Goal: Information Seeking & Learning: Learn about a topic

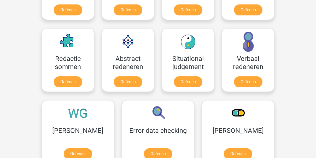
scroll to position [360, 0]
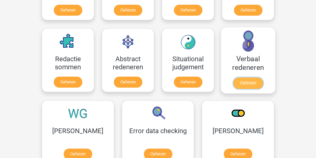
click at [247, 81] on link "Oefenen" at bounding box center [248, 83] width 30 height 12
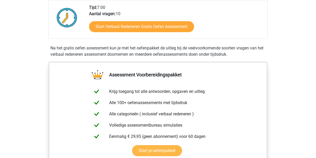
scroll to position [126, 0]
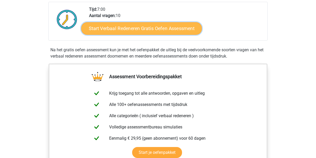
click at [146, 31] on link "Start Verbaal Redeneren Gratis Oefen Assessment" at bounding box center [141, 28] width 121 height 13
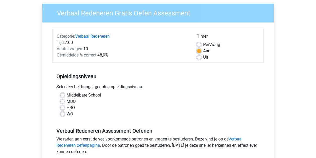
scroll to position [41, 0]
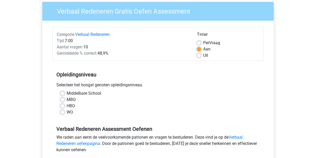
click at [67, 100] on label "MBO" at bounding box center [71, 99] width 9 height 6
click at [64, 100] on input "MBO" at bounding box center [62, 98] width 4 height 5
radio input "true"
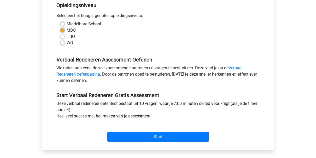
scroll to position [111, 0]
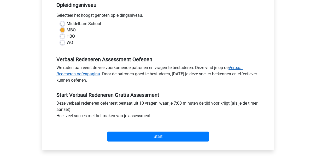
click at [237, 67] on link "Verbaal Redeneren oefenpagina" at bounding box center [149, 70] width 186 height 11
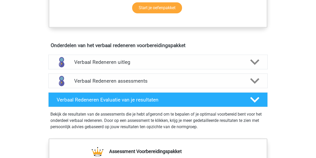
scroll to position [271, 0]
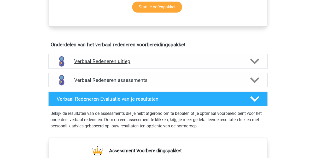
click at [107, 62] on h4 "Verbaal Redeneren uitleg" at bounding box center [158, 61] width 168 height 6
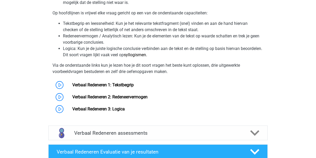
scroll to position [393, 0]
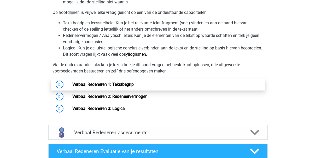
click at [124, 85] on link "Verbaal Redeneren 1: Tekstbegrip" at bounding box center [102, 84] width 61 height 5
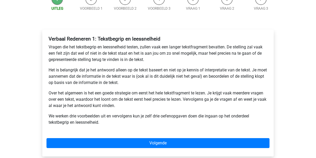
scroll to position [61, 0]
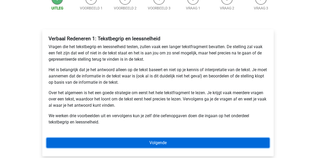
click at [205, 143] on link "Volgende" at bounding box center [158, 143] width 223 height 10
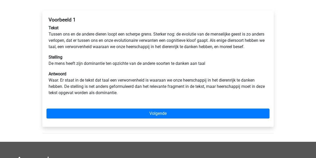
scroll to position [80, 0]
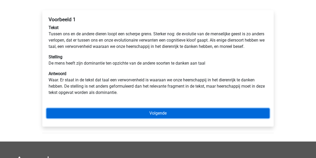
click at [165, 118] on link "Volgende" at bounding box center [158, 113] width 223 height 10
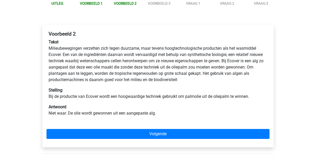
scroll to position [66, 0]
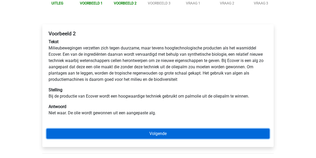
click at [159, 134] on link "Volgende" at bounding box center [158, 134] width 223 height 10
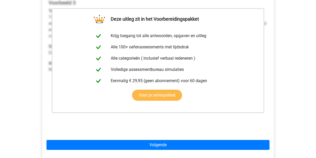
scroll to position [97, 0]
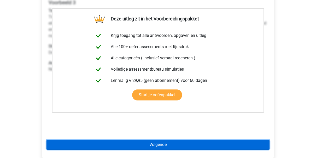
click at [156, 145] on link "Volgende" at bounding box center [158, 145] width 223 height 10
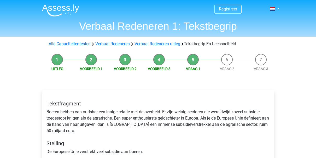
click at [178, 120] on div "Tekstfragment Boeren hebben van oudsher een innige relatie met de overheid. Er …" at bounding box center [158, 127] width 231 height 63
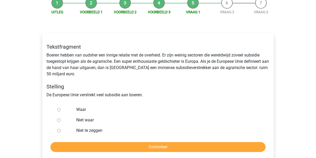
scroll to position [57, 0]
click at [58, 120] on input "Niet waar" at bounding box center [58, 119] width 3 height 3
radio input "true"
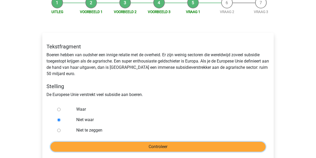
click at [148, 146] on input "Controleer" at bounding box center [157, 147] width 215 height 10
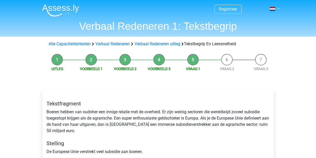
click at [148, 115] on div "Tekstfragment Boeren hebben van oudsher een innige relatie met de overheid. Er …" at bounding box center [158, 127] width 231 height 63
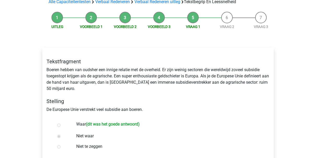
scroll to position [42, 0]
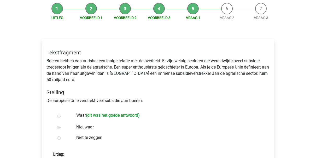
click at [146, 116] on label "Waar (dit was het goede antwoord)" at bounding box center [166, 116] width 181 height 8
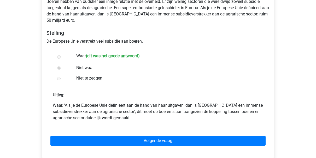
scroll to position [111, 0]
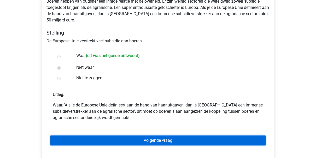
click at [159, 140] on link "Volgende vraag" at bounding box center [157, 140] width 215 height 10
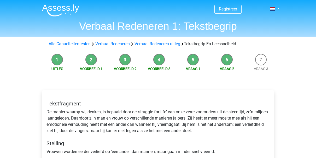
click at [162, 86] on div "Tekstfragment De manier waarop wij denken, is bepaald door de 'struggle for lif…" at bounding box center [158, 155] width 240 height 152
click at [162, 83] on div "Tekstfragment De manier waarop wij denken, is bepaald door de 'struggle for lif…" at bounding box center [158, 155] width 240 height 152
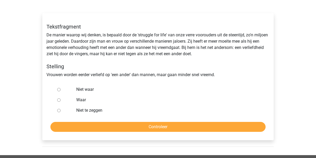
scroll to position [78, 0]
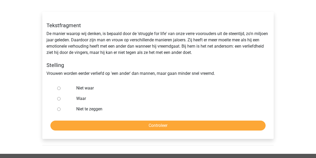
click at [58, 88] on input "Niet waar" at bounding box center [58, 88] width 3 height 3
radio input "true"
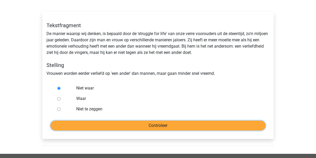
click at [130, 125] on input "Controleer" at bounding box center [157, 125] width 215 height 10
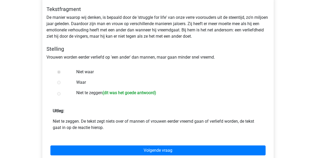
scroll to position [95, 0]
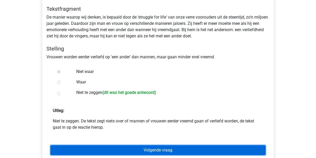
click at [157, 150] on link "Volgende vraag" at bounding box center [157, 150] width 215 height 10
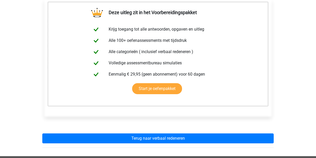
scroll to position [93, 0]
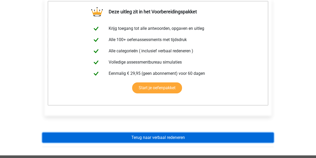
click at [153, 136] on link "Terug naar verbaal redeneren" at bounding box center [158, 138] width 232 height 10
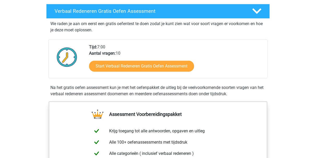
scroll to position [89, 0]
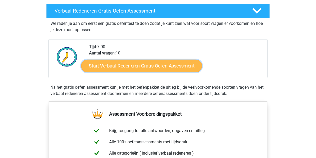
click at [182, 64] on link "Start Verbaal Redeneren Gratis Oefen Assessment" at bounding box center [141, 66] width 121 height 13
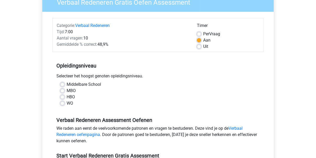
scroll to position [51, 0]
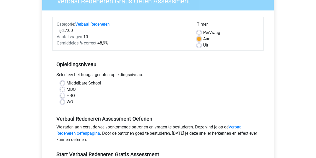
click at [67, 90] on label "MBO" at bounding box center [71, 89] width 9 height 6
click at [62, 90] on input "MBO" at bounding box center [62, 88] width 4 height 5
radio input "true"
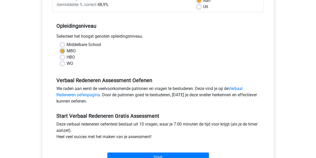
scroll to position [90, 0]
click at [67, 62] on label "WO" at bounding box center [70, 63] width 7 height 6
click at [63, 62] on input "WO" at bounding box center [62, 62] width 4 height 5
radio input "true"
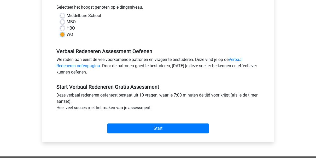
scroll to position [119, 0]
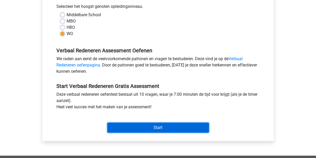
click at [157, 127] on input "Start" at bounding box center [158, 128] width 102 height 10
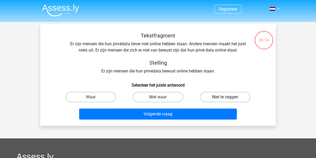
click at [225, 97] on label "Niet te zeggen" at bounding box center [225, 97] width 50 height 10
click at [225, 97] on input "Niet te zeggen" at bounding box center [226, 98] width 3 height 3
radio input "true"
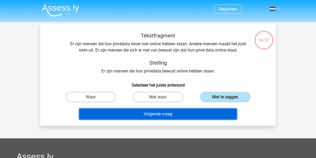
click at [175, 116] on button "Volgende vraag" at bounding box center [158, 113] width 158 height 11
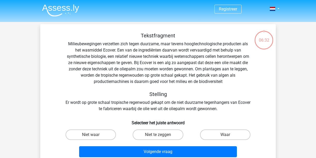
scroll to position [24, 0]
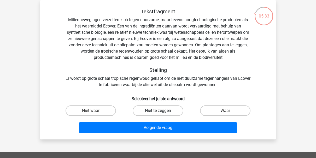
click at [158, 110] on label "Niet te zeggen" at bounding box center [158, 110] width 50 height 10
click at [158, 111] on input "Niet te zeggen" at bounding box center [159, 112] width 3 height 3
radio input "true"
click at [104, 111] on label "Niet waar" at bounding box center [91, 110] width 50 height 10
click at [94, 111] on input "Niet waar" at bounding box center [92, 112] width 3 height 3
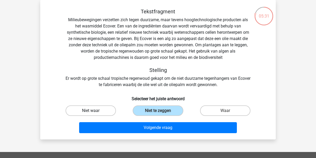
radio input "true"
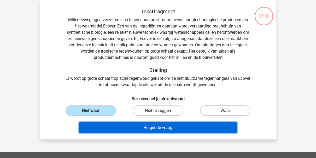
click at [144, 126] on button "Volgende vraag" at bounding box center [158, 127] width 158 height 11
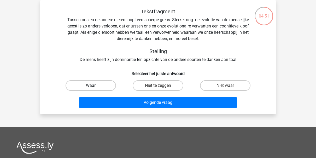
click at [100, 88] on label "Waar" at bounding box center [91, 85] width 50 height 10
click at [94, 88] on input "Waar" at bounding box center [92, 86] width 3 height 3
radio input "true"
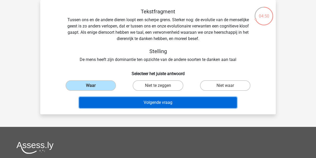
click at [158, 103] on button "Volgende vraag" at bounding box center [158, 102] width 158 height 11
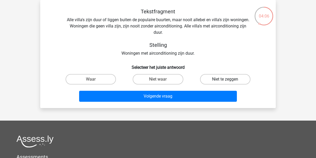
click at [219, 81] on label "Niet te zeggen" at bounding box center [225, 79] width 50 height 10
click at [225, 81] on input "Niet te zeggen" at bounding box center [226, 80] width 3 height 3
radio input "true"
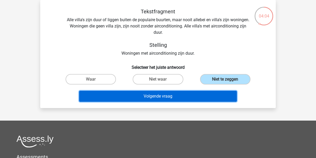
click at [166, 97] on button "Volgende vraag" at bounding box center [158, 96] width 158 height 11
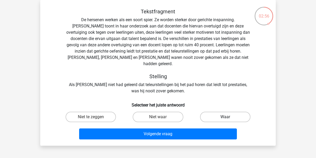
click at [215, 112] on label "Waar" at bounding box center [225, 117] width 50 height 10
click at [225, 117] on input "Waar" at bounding box center [226, 118] width 3 height 3
radio input "true"
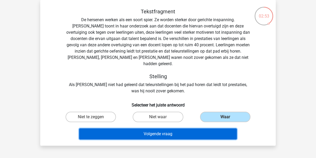
click at [164, 128] on button "Volgende vraag" at bounding box center [158, 133] width 158 height 11
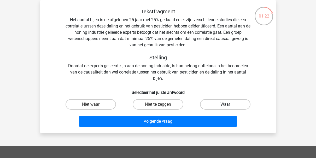
click at [223, 104] on label "Waar" at bounding box center [225, 104] width 50 height 10
click at [225, 104] on input "Waar" at bounding box center [226, 105] width 3 height 3
radio input "true"
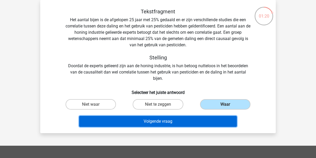
click at [201, 120] on button "Volgende vraag" at bounding box center [158, 121] width 158 height 11
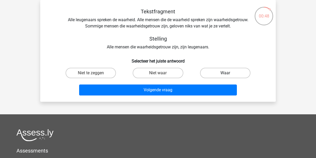
click at [219, 72] on label "Waar" at bounding box center [225, 73] width 50 height 10
click at [225, 73] on input "Waar" at bounding box center [226, 74] width 3 height 3
radio input "true"
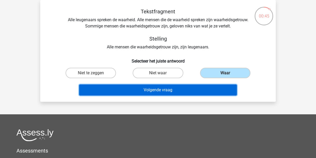
click at [173, 90] on button "Volgende vraag" at bounding box center [158, 89] width 158 height 11
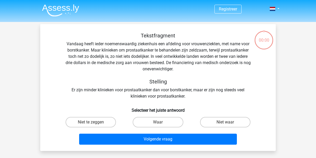
scroll to position [24, 0]
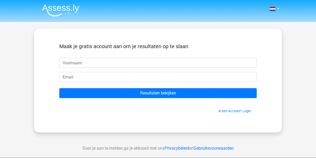
click at [72, 62] on input "text" at bounding box center [158, 63] width 198 height 10
type input "Leonora"
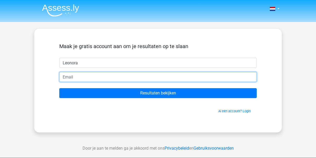
click at [78, 78] on input "email" at bounding box center [158, 77] width 198 height 10
type input "[EMAIL_ADDRESS][DOMAIN_NAME]"
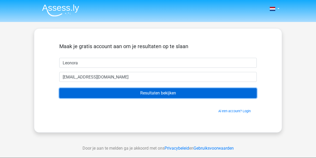
click at [156, 91] on input "Resultaten bekijken" at bounding box center [158, 93] width 198 height 10
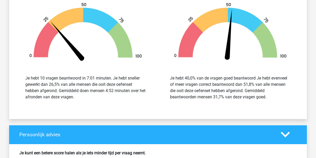
scroll to position [661, 0]
